Goal: Transaction & Acquisition: Subscribe to service/newsletter

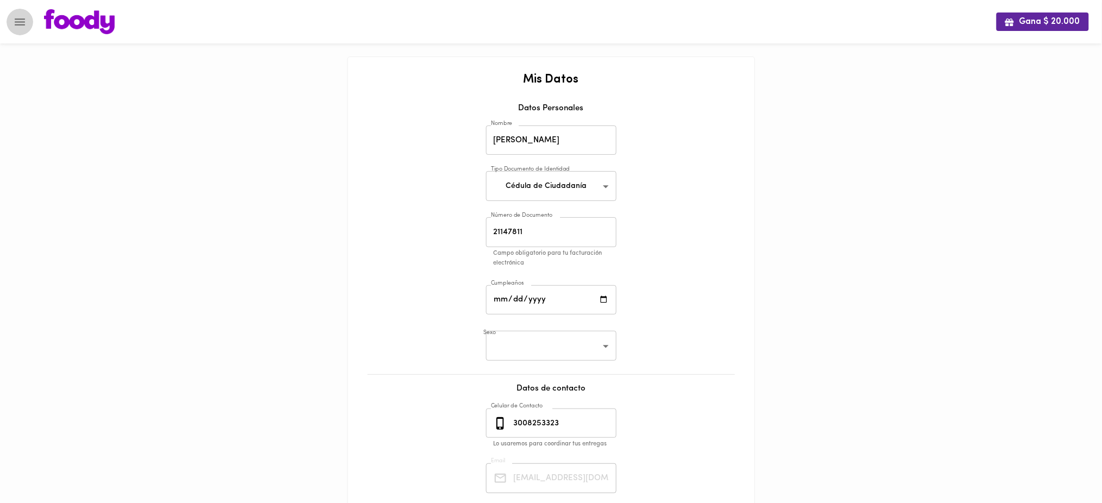
click at [11, 27] on button "Menu" at bounding box center [20, 22] width 27 height 27
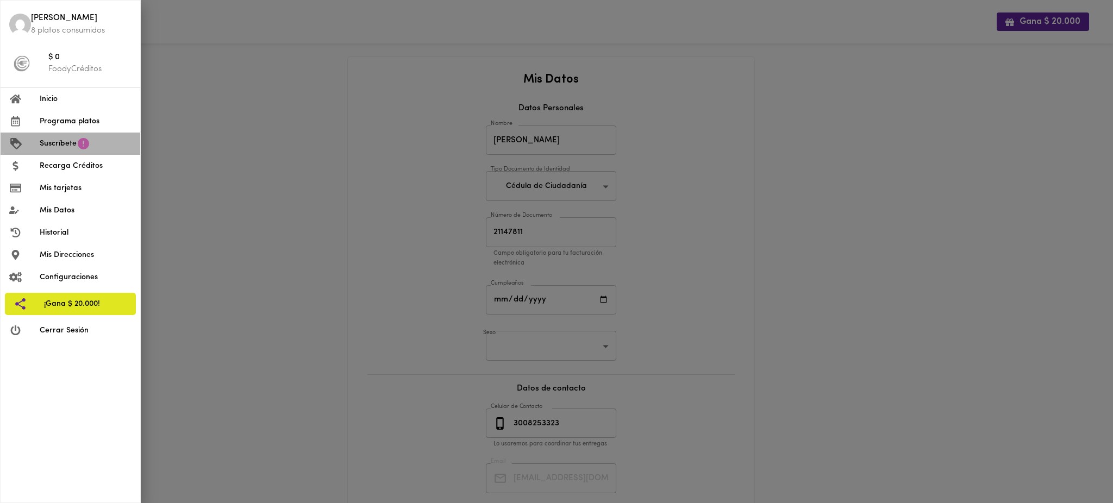
click at [73, 144] on span "Suscríbete" at bounding box center [58, 143] width 37 height 11
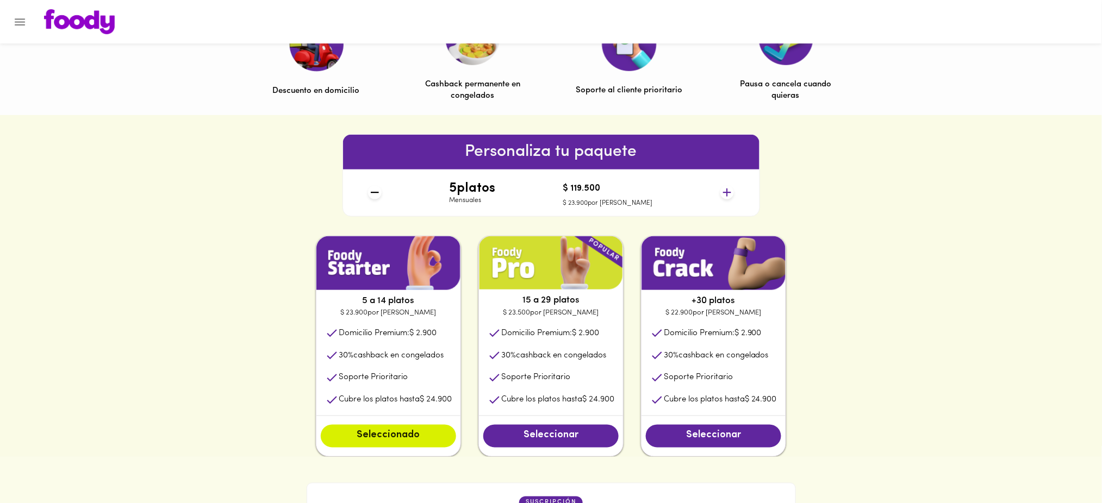
scroll to position [392, 0]
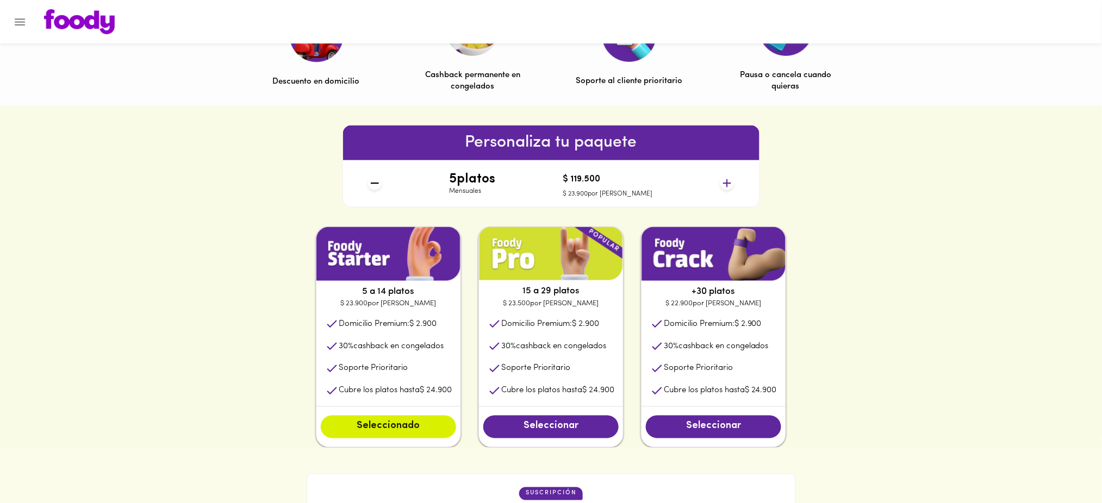
click at [725, 183] on icon at bounding box center [727, 183] width 8 height 8
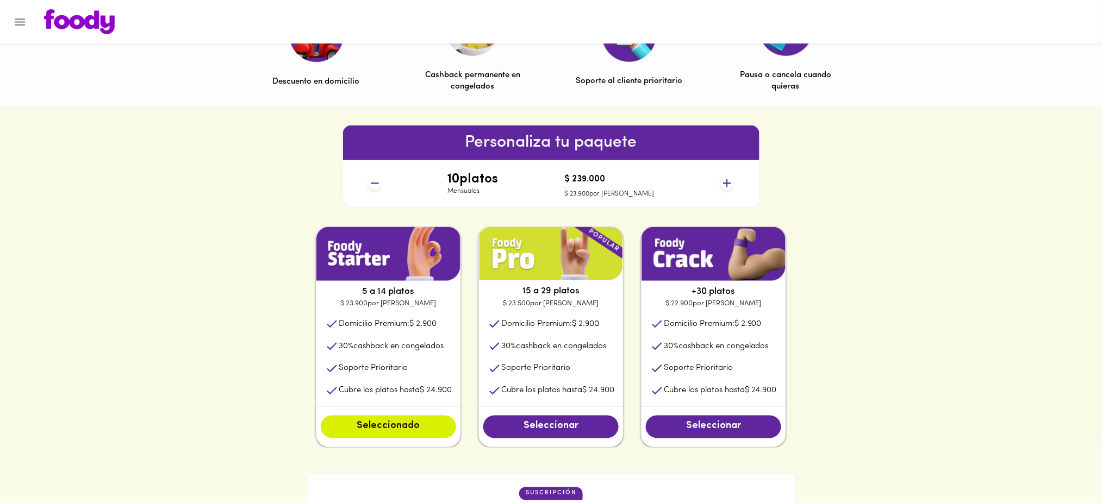
click at [725, 183] on icon at bounding box center [727, 183] width 8 height 8
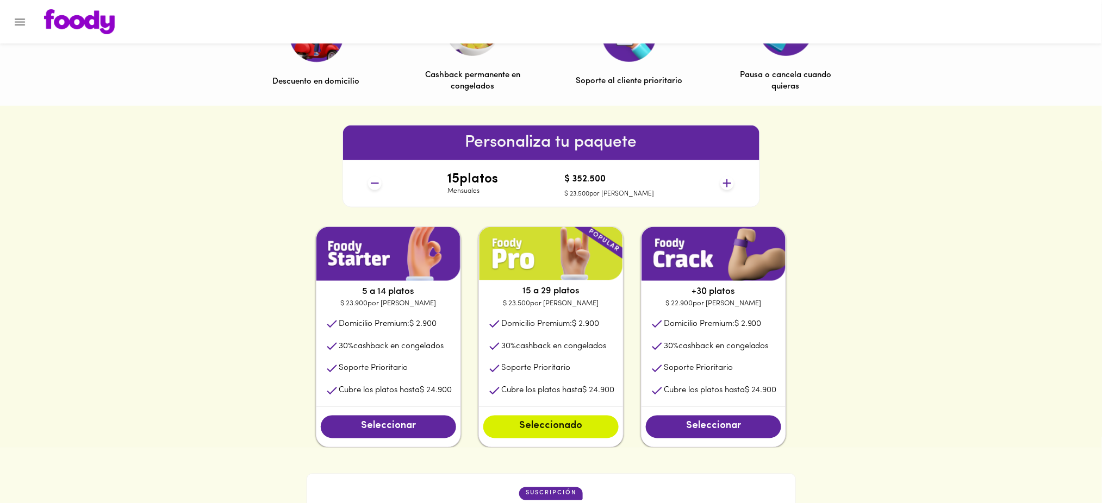
click at [725, 183] on icon at bounding box center [727, 183] width 8 height 8
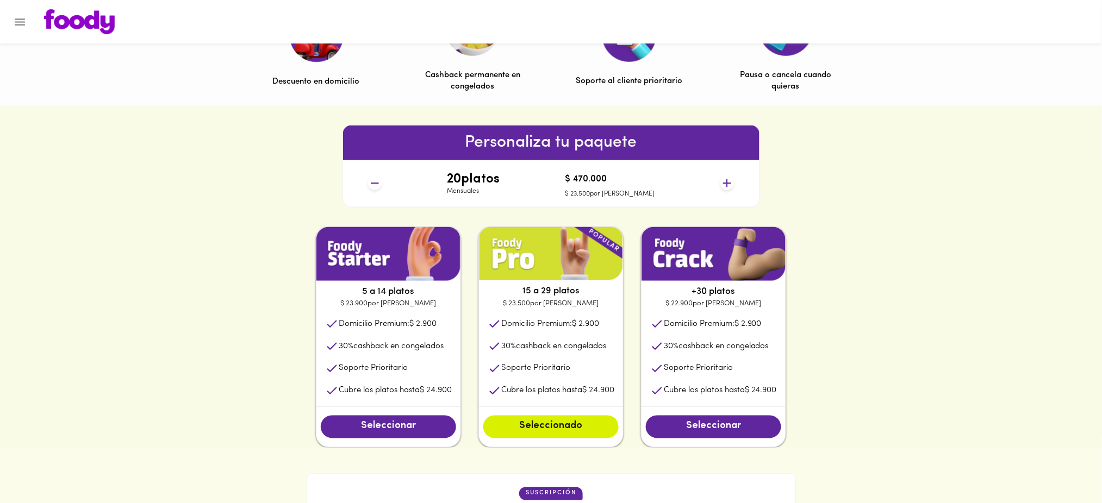
click at [725, 183] on icon at bounding box center [727, 183] width 8 height 8
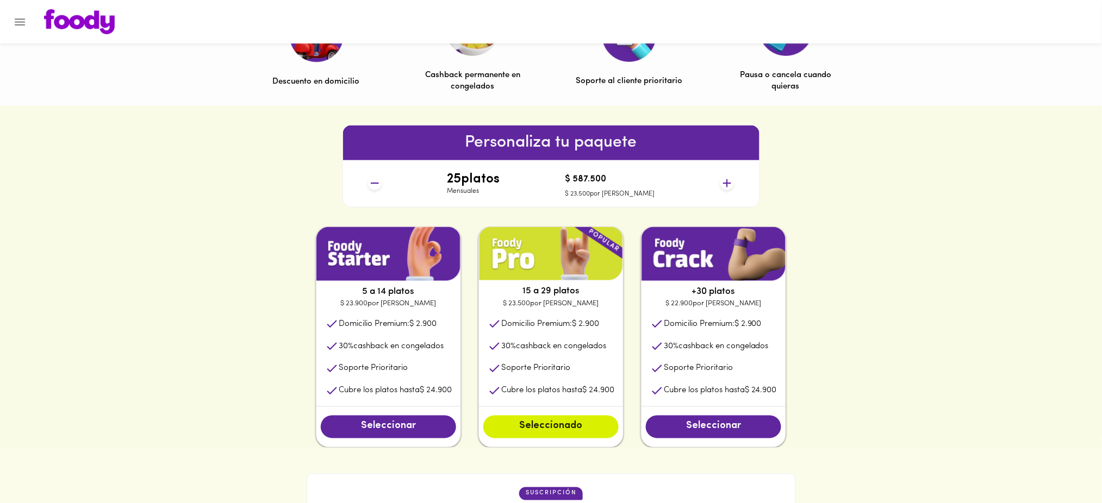
click at [725, 183] on icon at bounding box center [727, 183] width 8 height 8
